Goal: Task Accomplishment & Management: Manage account settings

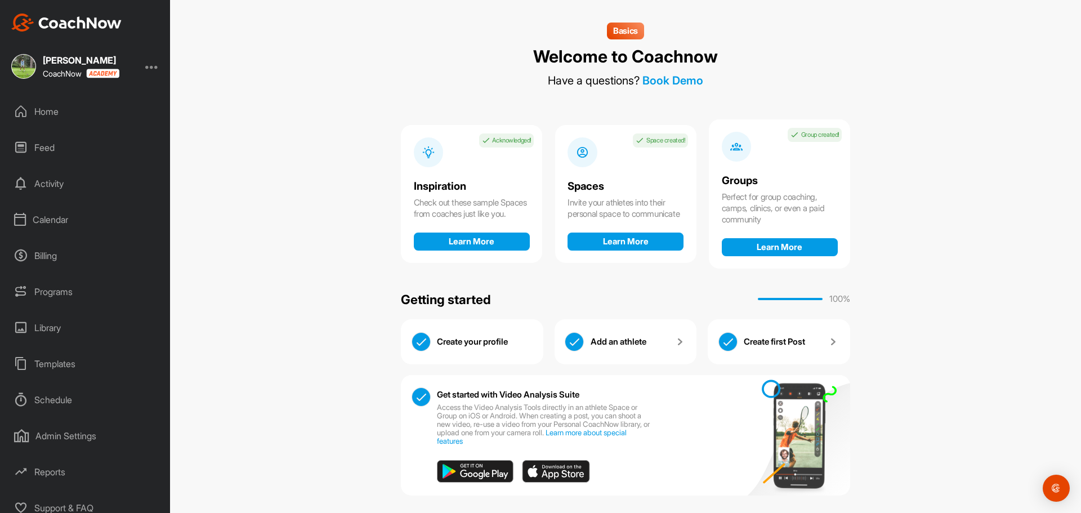
click at [63, 288] on div "Programs" at bounding box center [85, 292] width 159 height 28
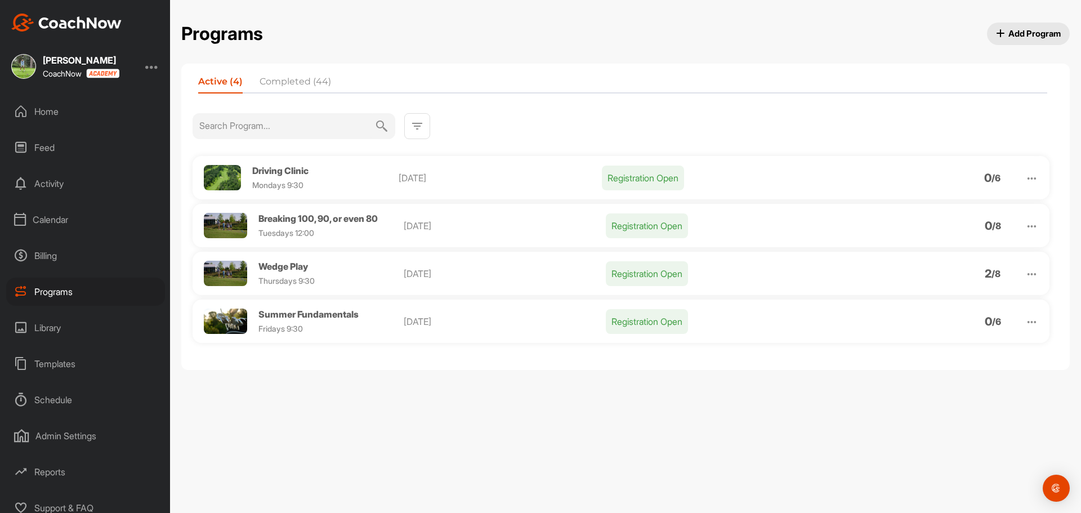
click at [235, 274] on img at bounding box center [225, 273] width 43 height 25
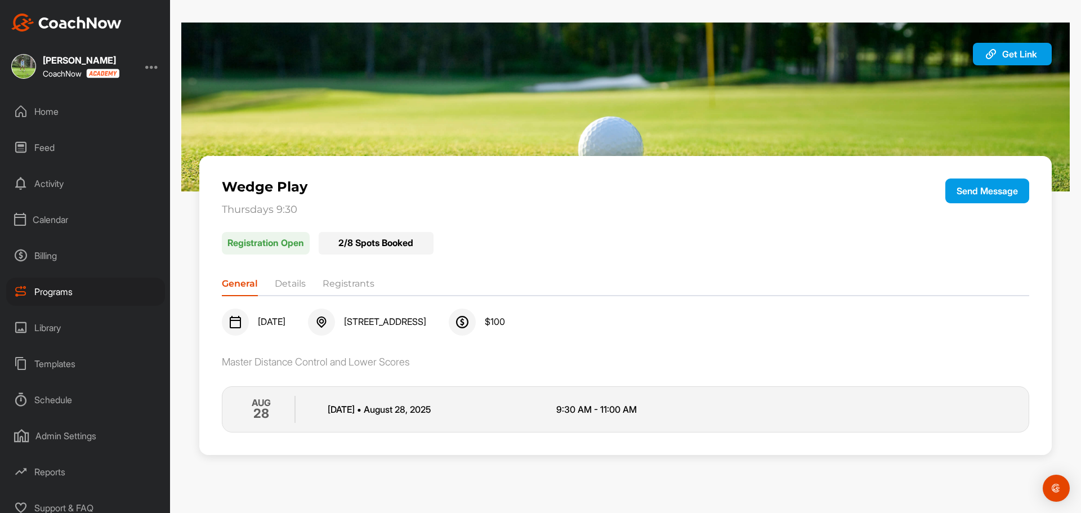
click at [358, 284] on li "Registrants" at bounding box center [349, 286] width 52 height 18
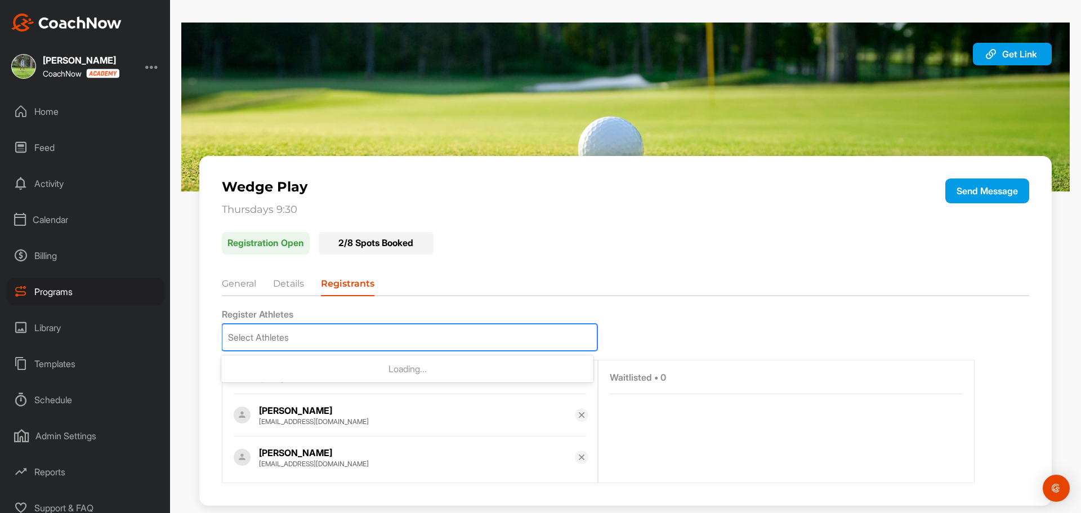
click at [358, 335] on div "Select Athletes" at bounding box center [409, 337] width 375 height 26
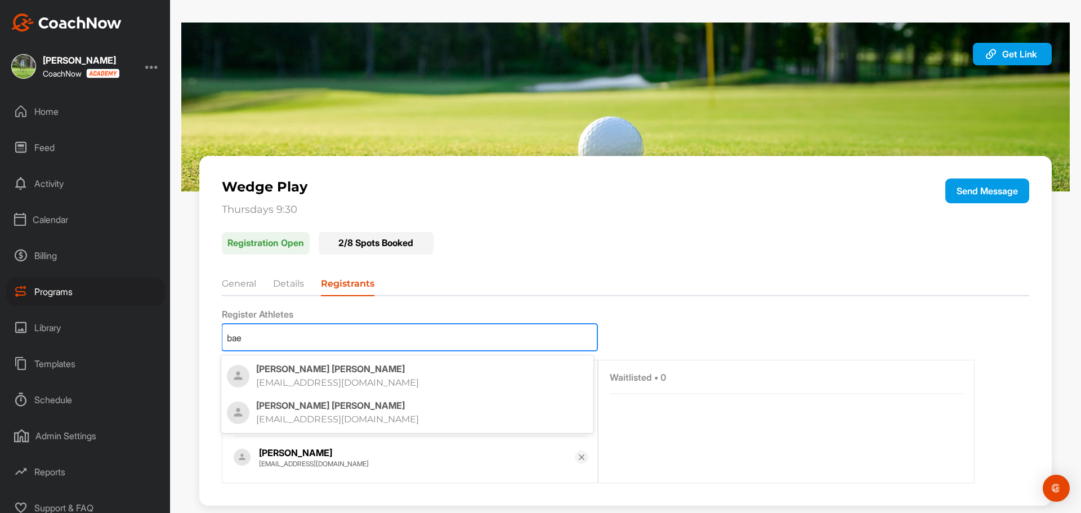
type input "baec"
click at [335, 378] on p "debbaechle@yahoo.com" at bounding box center [410, 382] width 309 height 11
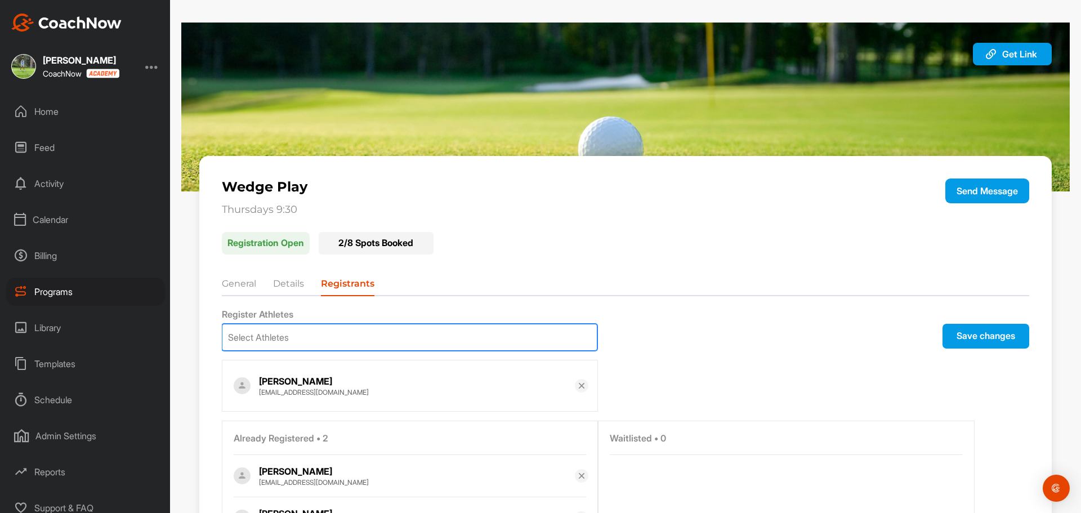
scroll to position [56, 0]
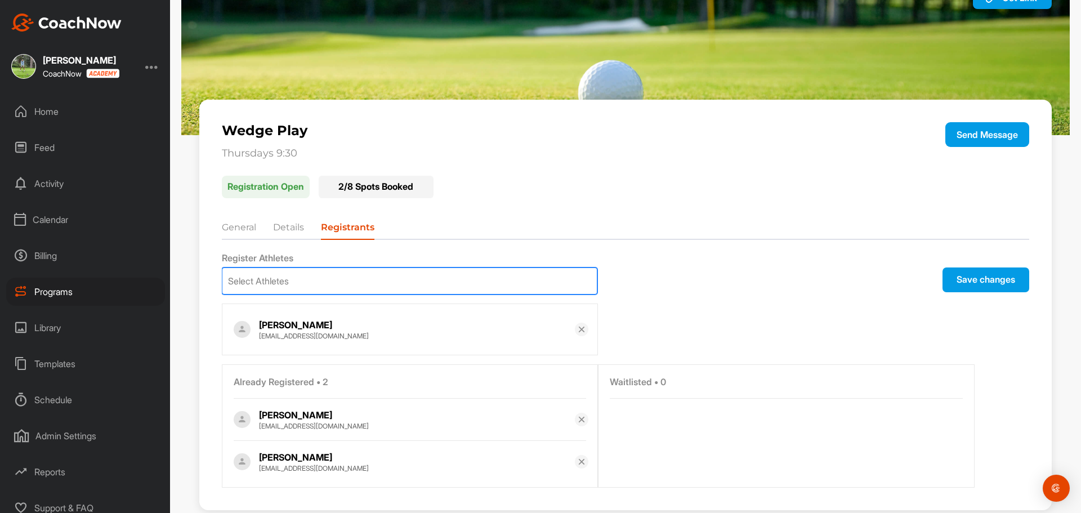
click at [372, 275] on div "Select Athletes" at bounding box center [409, 281] width 375 height 26
type input "kalk"
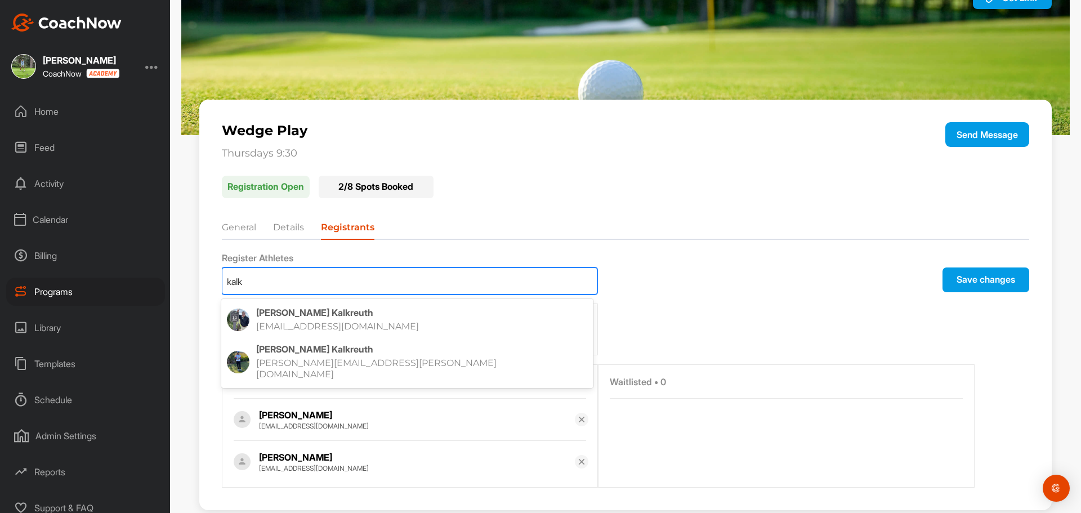
click at [324, 354] on p "Sherri Kalkreuth" at bounding box center [422, 349] width 332 height 11
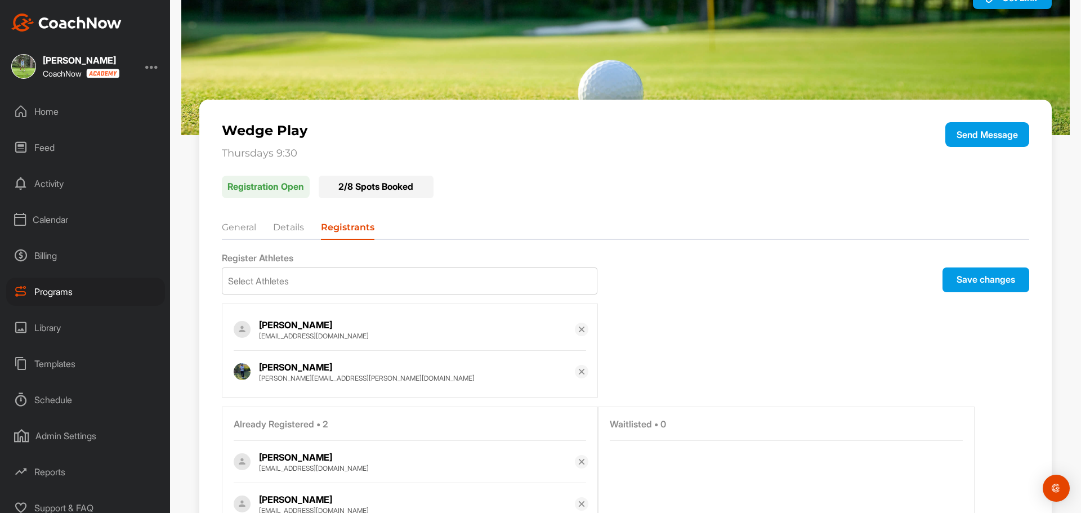
click at [966, 280] on button "Save changes" at bounding box center [986, 280] width 87 height 25
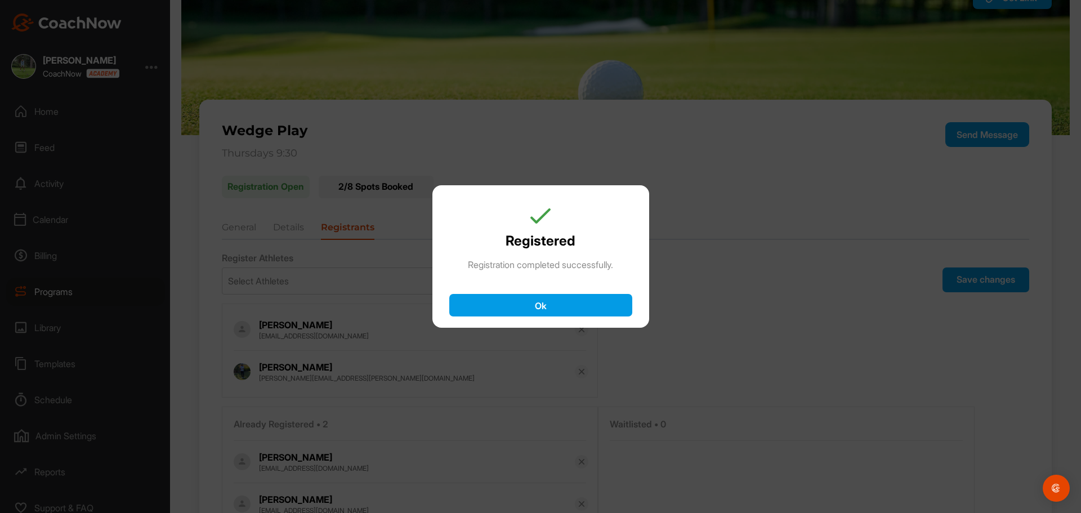
click at [551, 306] on button "Ok" at bounding box center [540, 305] width 183 height 23
